Goal: Check status: Check status

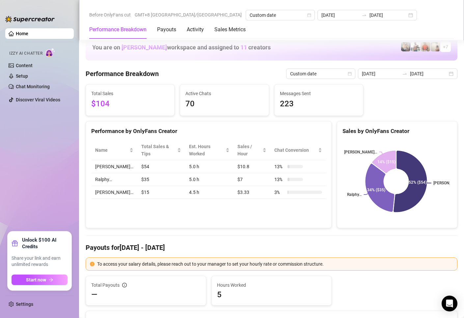
scroll to position [791, 0]
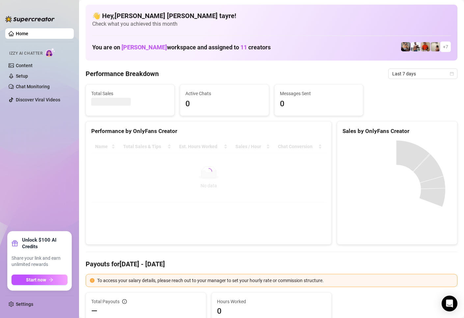
click at [53, 174] on ul "Home Izzy AI Chatter Content Setup Chat Monitoring Discover Viral Videos" at bounding box center [39, 127] width 69 height 203
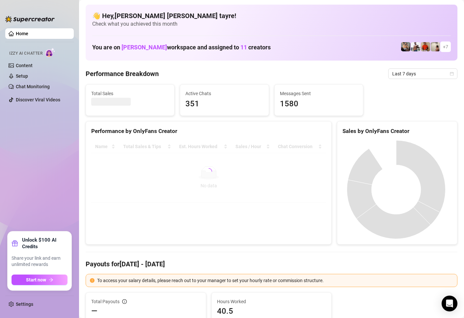
click at [41, 155] on ul "Home Izzy AI Chatter Content Setup Chat Monitoring Discover Viral Videos" at bounding box center [39, 127] width 69 height 203
click at [406, 71] on span "Last 7 days" at bounding box center [423, 74] width 61 height 10
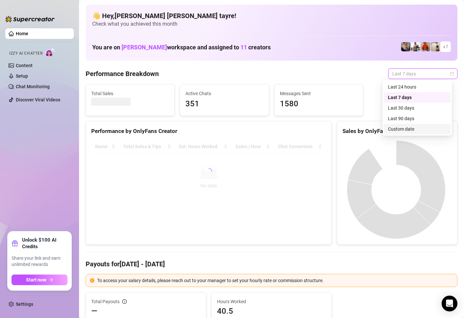
click at [394, 127] on div "Custom date" at bounding box center [417, 129] width 59 height 7
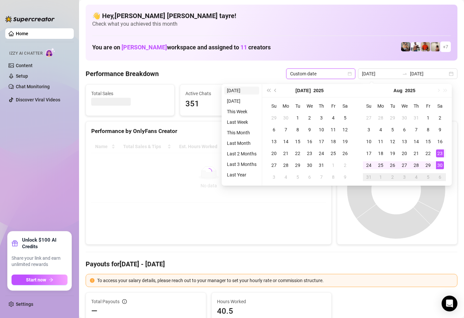
type input "[DATE]"
click at [235, 91] on li "[DATE]" at bounding box center [241, 91] width 35 height 8
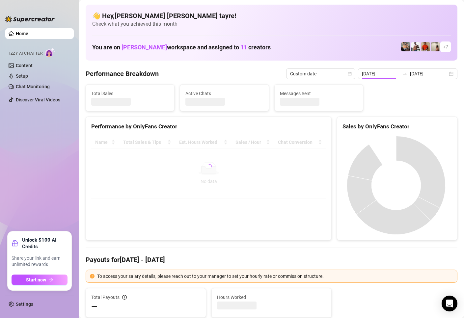
type input "[DATE]"
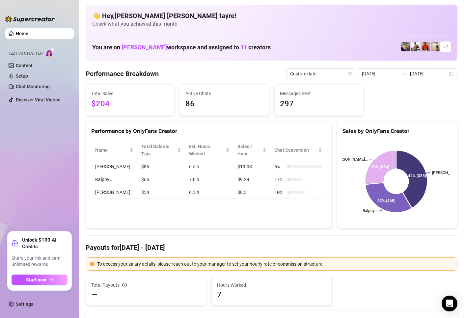
click at [186, 210] on div "Performance by OnlyFans Creator Name Total Sales & Tips Est. Hours Worked Sales…" at bounding box center [209, 174] width 246 height 107
click at [156, 202] on div "Performance by OnlyFans Creator Name Total Sales & Tips Est. Hours Worked Sales…" at bounding box center [209, 174] width 246 height 107
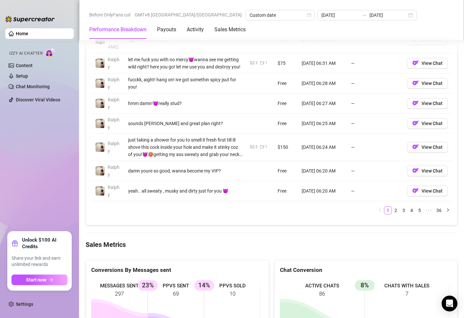
scroll to position [824, 0]
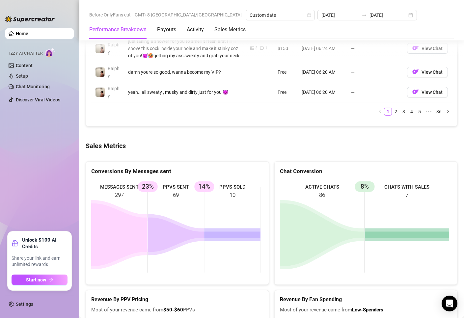
drag, startPoint x: 236, startPoint y: 201, endPoint x: 82, endPoint y: 177, distance: 155.8
click at [87, 176] on div "MESSAGES SENT 297 PPVS SENT 69 23% PPVS SOLD 10 14%" at bounding box center [177, 229] width 183 height 109
click at [138, 203] on rect at bounding box center [175, 230] width 169 height 99
click at [67, 198] on ul "Home Izzy AI Chatter Content Setup Chat Monitoring Discover Viral Videos" at bounding box center [39, 127] width 69 height 203
click at [27, 164] on ul "Home Izzy AI Chatter Content Setup Chat Monitoring Discover Viral Videos" at bounding box center [39, 127] width 69 height 203
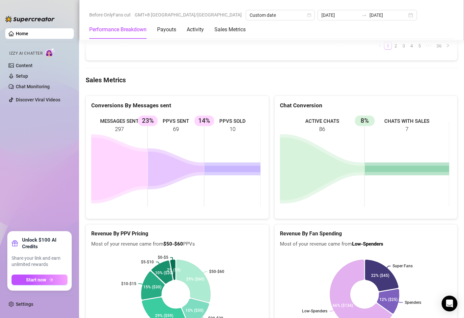
scroll to position [857, 0]
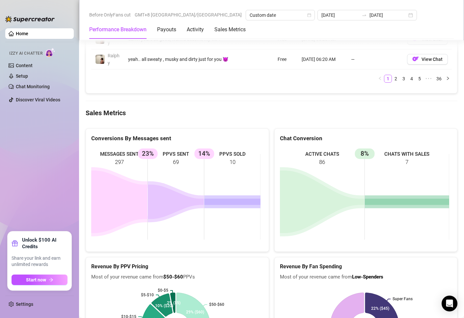
click at [84, 170] on div "Conversions By Messages sent MESSAGES SENT 297 PPVS SENT 69 23% PPVS SOLD 10 14%" at bounding box center [177, 191] width 189 height 124
drag, startPoint x: 221, startPoint y: 172, endPoint x: 38, endPoint y: 134, distance: 186.7
click at [40, 134] on div "Home Izzy AI Chatter Content Setup Chat Monitoring Discover Viral Videos Unlock…" at bounding box center [232, 159] width 464 height 318
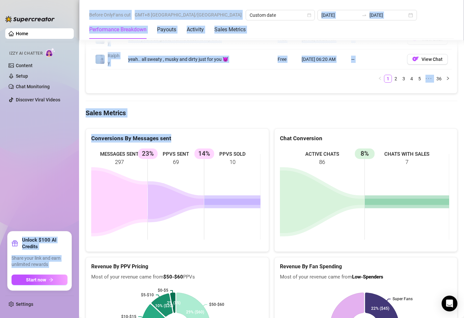
click at [47, 151] on ul "Home Izzy AI Chatter Content Setup Chat Monitoring Discover Viral Videos" at bounding box center [39, 127] width 69 height 203
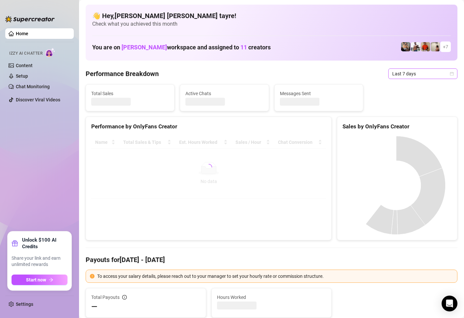
click at [404, 71] on span "Last 7 days" at bounding box center [423, 74] width 61 height 10
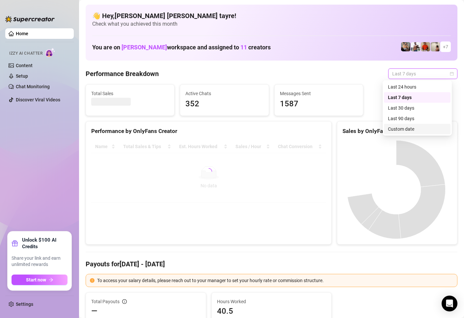
click at [394, 129] on div "Custom date" at bounding box center [417, 129] width 59 height 7
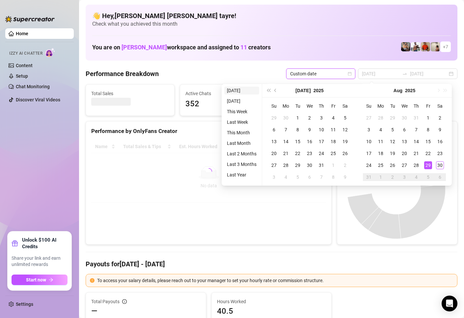
type input "2025-08-29"
type input "[DATE]"
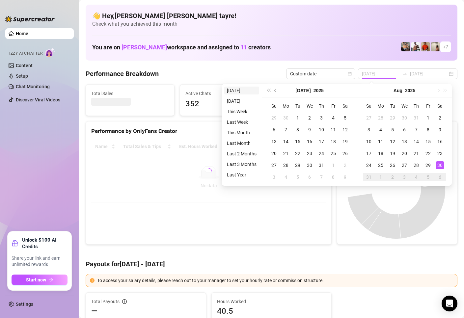
click at [241, 91] on li "[DATE]" at bounding box center [241, 91] width 35 height 8
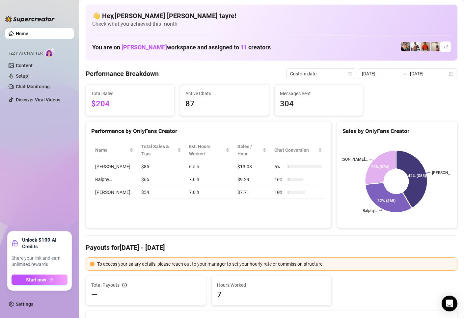
click at [207, 203] on div "Performance by OnlyFans Creator Name Total Sales & Tips Est. Hours Worked Sales…" at bounding box center [209, 174] width 246 height 107
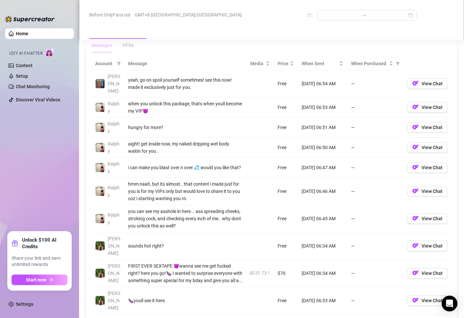
scroll to position [725, 0]
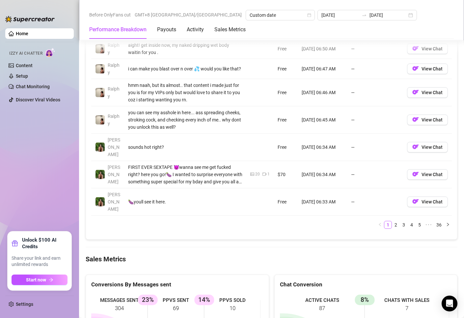
click at [53, 171] on ul "Home Izzy AI Chatter Content Setup Chat Monitoring Discover Viral Videos" at bounding box center [39, 127] width 69 height 203
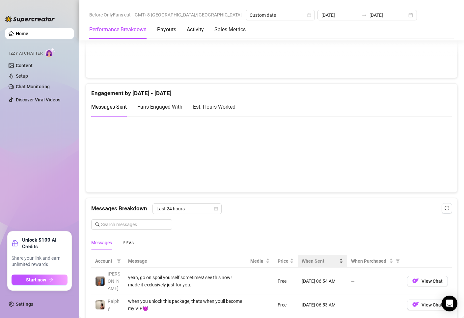
scroll to position [231, 0]
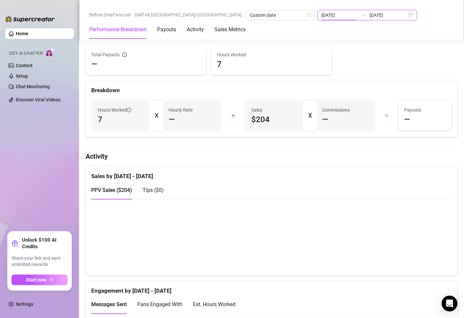
click at [322, 14] on input "[DATE]" at bounding box center [341, 15] width 38 height 7
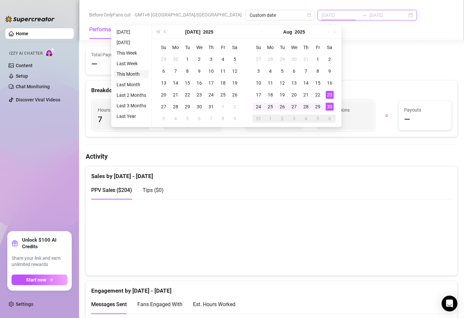
type input "2025-08-01"
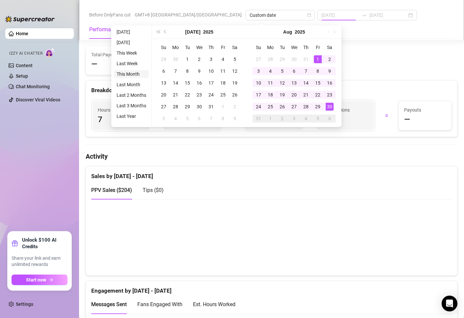
click at [128, 75] on li "This Month" at bounding box center [131, 74] width 35 height 8
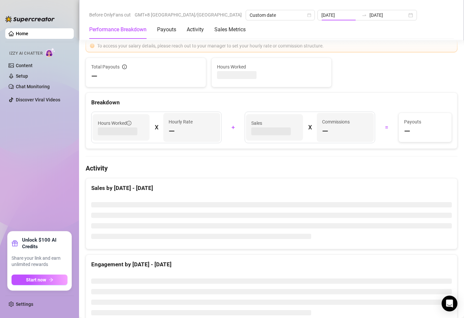
type input "2025-08-01"
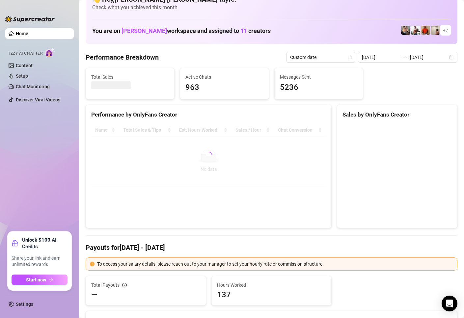
scroll to position [0, 0]
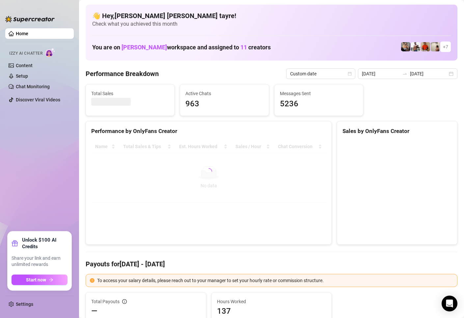
click at [59, 178] on ul "Home Izzy AI Chatter Content Setup Chat Monitoring Discover Viral Videos" at bounding box center [39, 127] width 69 height 203
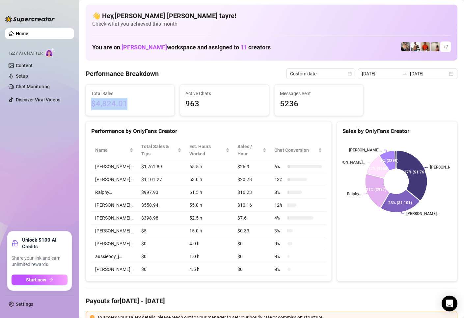
drag, startPoint x: 101, startPoint y: 104, endPoint x: 94, endPoint y: 104, distance: 7.3
click at [94, 104] on span "$4,824.01" at bounding box center [130, 104] width 78 height 13
click at [86, 126] on div "Performance by OnlyFans Creator Name Total Sales & Tips Est. Hours Worked Sales…" at bounding box center [209, 201] width 246 height 161
click at [67, 133] on ul "Home Izzy AI Chatter Content Setup Chat Monitoring Discover Viral Videos" at bounding box center [39, 127] width 69 height 203
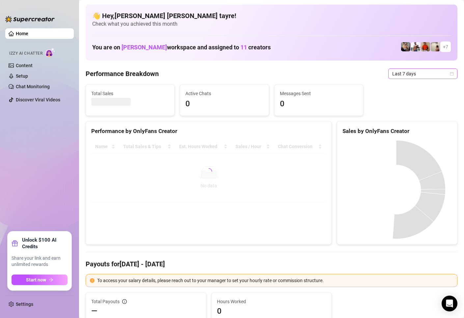
click at [399, 77] on span "Last 7 days" at bounding box center [423, 74] width 61 height 10
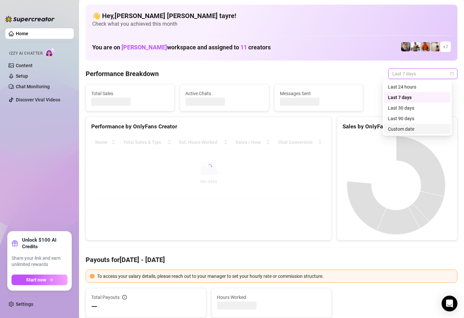
click at [392, 129] on div "Custom date" at bounding box center [417, 129] width 59 height 7
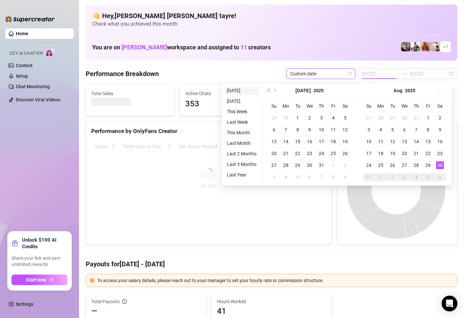
type input "2025-08-29"
click at [239, 91] on li "[DATE]" at bounding box center [241, 91] width 35 height 8
type input "[DATE]"
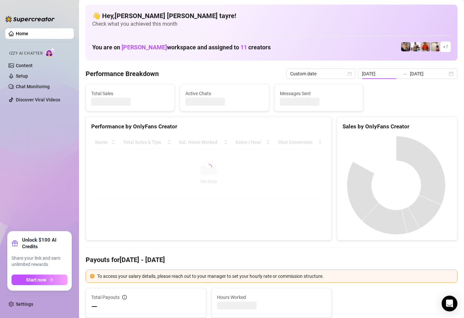
type input "[DATE]"
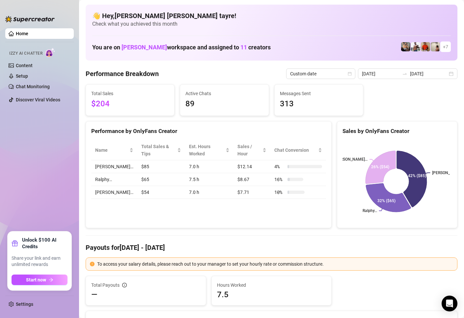
click at [43, 165] on ul "Home Izzy AI Chatter Content Setup Chat Monitoring Discover Viral Videos" at bounding box center [39, 127] width 69 height 203
drag, startPoint x: 145, startPoint y: 203, endPoint x: 116, endPoint y: 153, distance: 58.2
click at [116, 153] on div "Performance by OnlyFans Creator Name Total Sales & Tips Est. Hours Worked Sales…" at bounding box center [209, 174] width 246 height 107
drag, startPoint x: 64, startPoint y: 147, endPoint x: 53, endPoint y: 146, distance: 10.6
click at [64, 147] on ul "Home Izzy AI Chatter Content Setup Chat Monitoring Discover Viral Videos" at bounding box center [39, 127] width 69 height 203
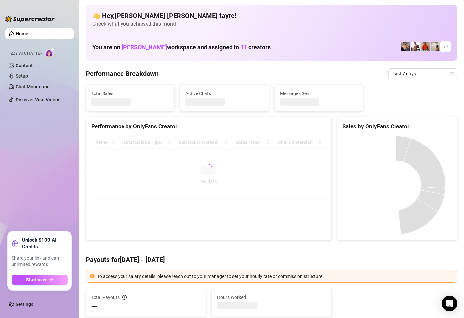
click at [157, 167] on div at bounding box center [208, 167] width 235 height 63
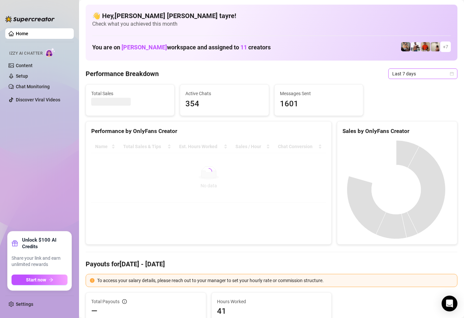
click at [407, 76] on span "Last 7 days" at bounding box center [423, 74] width 61 height 10
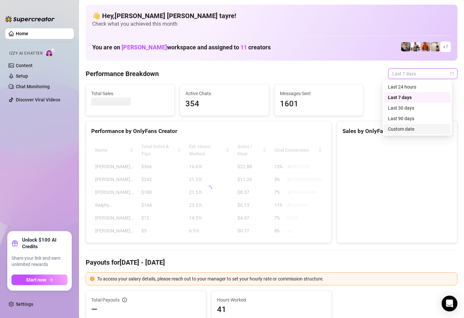
click at [395, 130] on div "Custom date" at bounding box center [417, 129] width 59 height 7
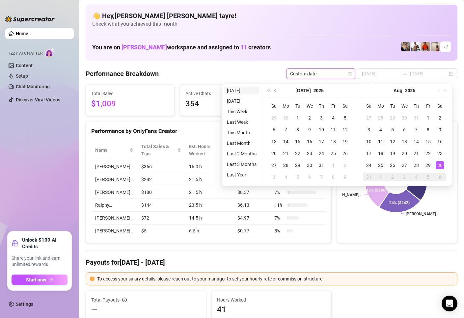
type input "[DATE]"
click at [237, 93] on li "[DATE]" at bounding box center [241, 91] width 35 height 8
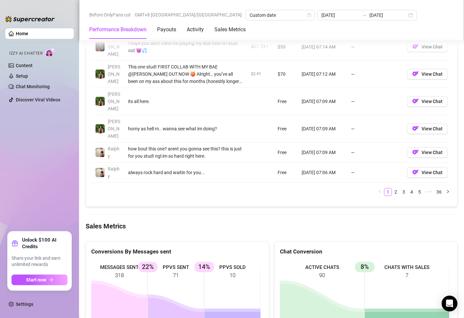
scroll to position [857, 0]
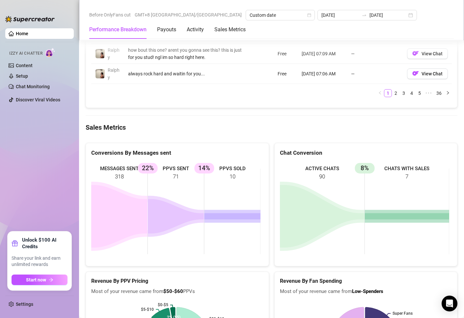
click at [36, 167] on ul "Home Izzy AI Chatter Content Setup Chat Monitoring Discover Viral Videos" at bounding box center [39, 127] width 69 height 203
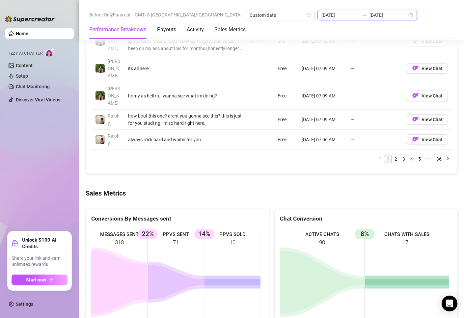
click at [322, 15] on input "[DATE]" at bounding box center [341, 15] width 38 height 7
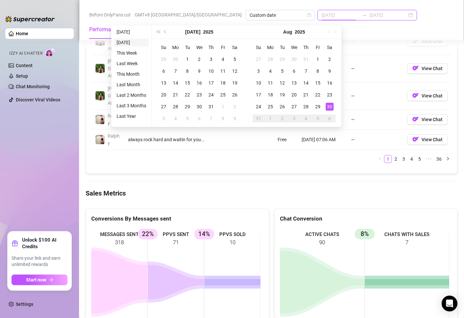
type input "2025-08-29"
type input "[DATE]"
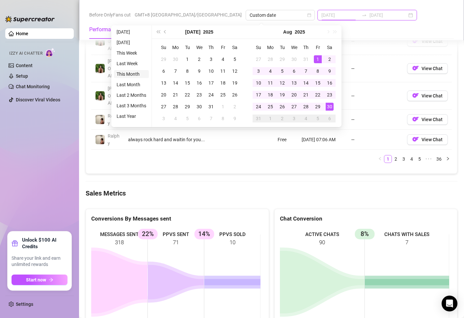
type input "2025-08-01"
click at [134, 74] on li "This Month" at bounding box center [131, 74] width 35 height 8
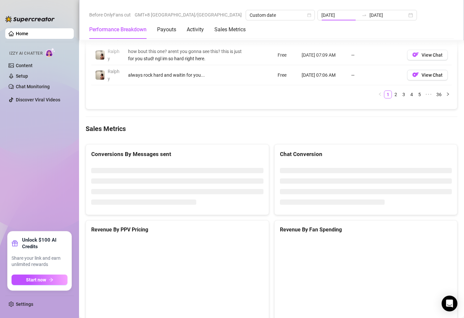
type input "2025-08-01"
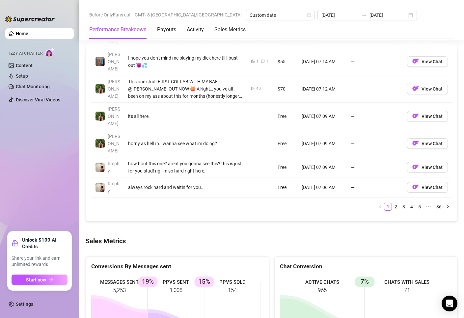
scroll to position [910, 0]
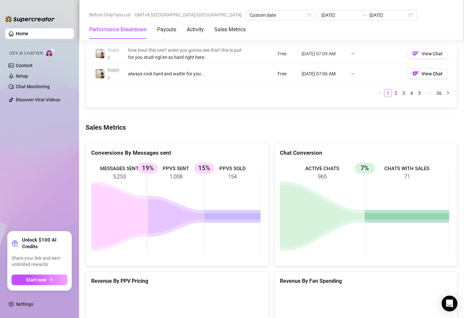
drag, startPoint x: 205, startPoint y: 195, endPoint x: 204, endPoint y: 192, distance: 3.4
click at [205, 194] on rect at bounding box center [175, 211] width 169 height 99
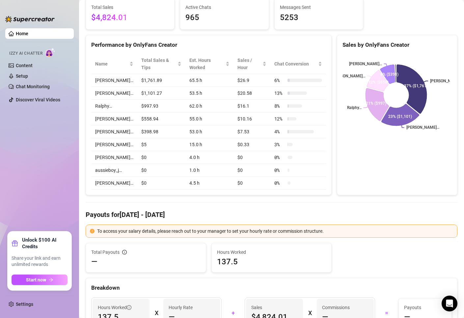
scroll to position [20, 0]
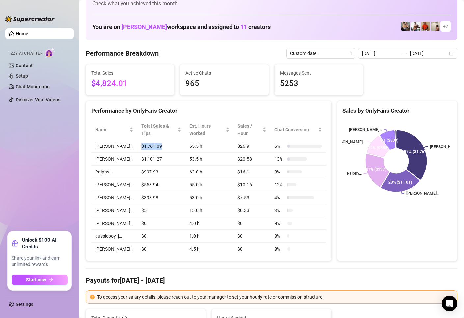
drag, startPoint x: 129, startPoint y: 147, endPoint x: 159, endPoint y: 147, distance: 29.7
click at [159, 147] on td "$1,761.89" at bounding box center [161, 146] width 48 height 13
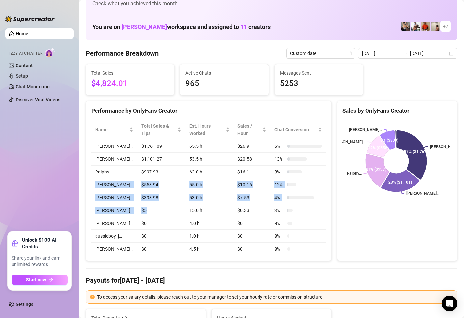
drag, startPoint x: 151, startPoint y: 212, endPoint x: 95, endPoint y: 177, distance: 66.2
click at [95, 178] on tbody "JUSTIN… $1,761.89 65.5 h $26.9 6 % Wayne… $1,101.27 53.5 h $20.58 13 % Ralphy… …" at bounding box center [208, 198] width 235 height 116
click at [102, 168] on td "Ralphy…" at bounding box center [114, 172] width 46 height 13
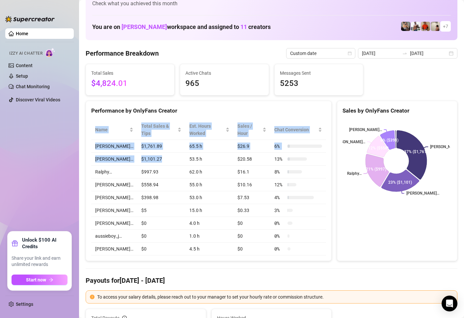
drag, startPoint x: 153, startPoint y: 160, endPoint x: 90, endPoint y: 160, distance: 63.0
click at [90, 160] on div "Name Total Sales & Tips Est. Hours Worked Sales / Hour Chat Conversion JUSTIN… …" at bounding box center [209, 188] width 246 height 146
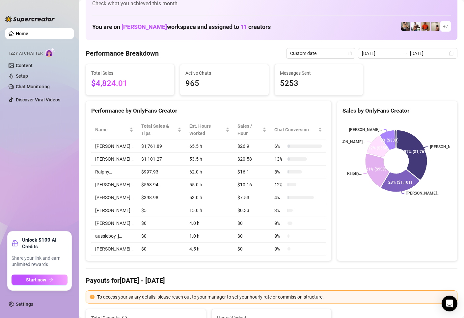
click at [168, 176] on td "$997.93" at bounding box center [161, 172] width 48 height 13
drag, startPoint x: 169, startPoint y: 154, endPoint x: 103, endPoint y: 152, distance: 66.0
click at [103, 152] on tbody "JUSTIN… $1,761.89 65.5 h $26.9 6 % Wayne… $1,101.27 53.5 h $20.58 13 % Ralphy… …" at bounding box center [208, 198] width 235 height 116
click at [103, 152] on td "JUSTIN…" at bounding box center [114, 146] width 46 height 13
drag, startPoint x: 153, startPoint y: 148, endPoint x: 93, endPoint y: 149, distance: 60.0
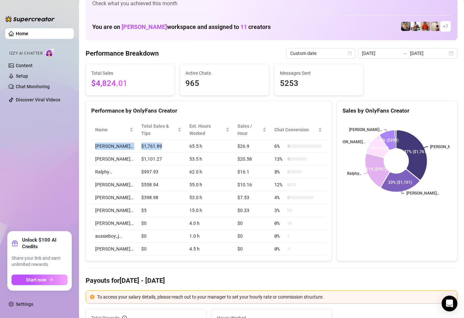
click at [93, 149] on tr "JUSTIN… $1,761.89 65.5 h $26.9 6 %" at bounding box center [208, 146] width 235 height 13
click at [137, 179] on td "$558.94" at bounding box center [161, 185] width 48 height 13
click at [73, 174] on ul "Home Izzy AI Chatter Content Setup Chat Monitoring Discover Viral Videos" at bounding box center [39, 127] width 69 height 203
